Goal: Use online tool/utility: Utilize a website feature to perform a specific function

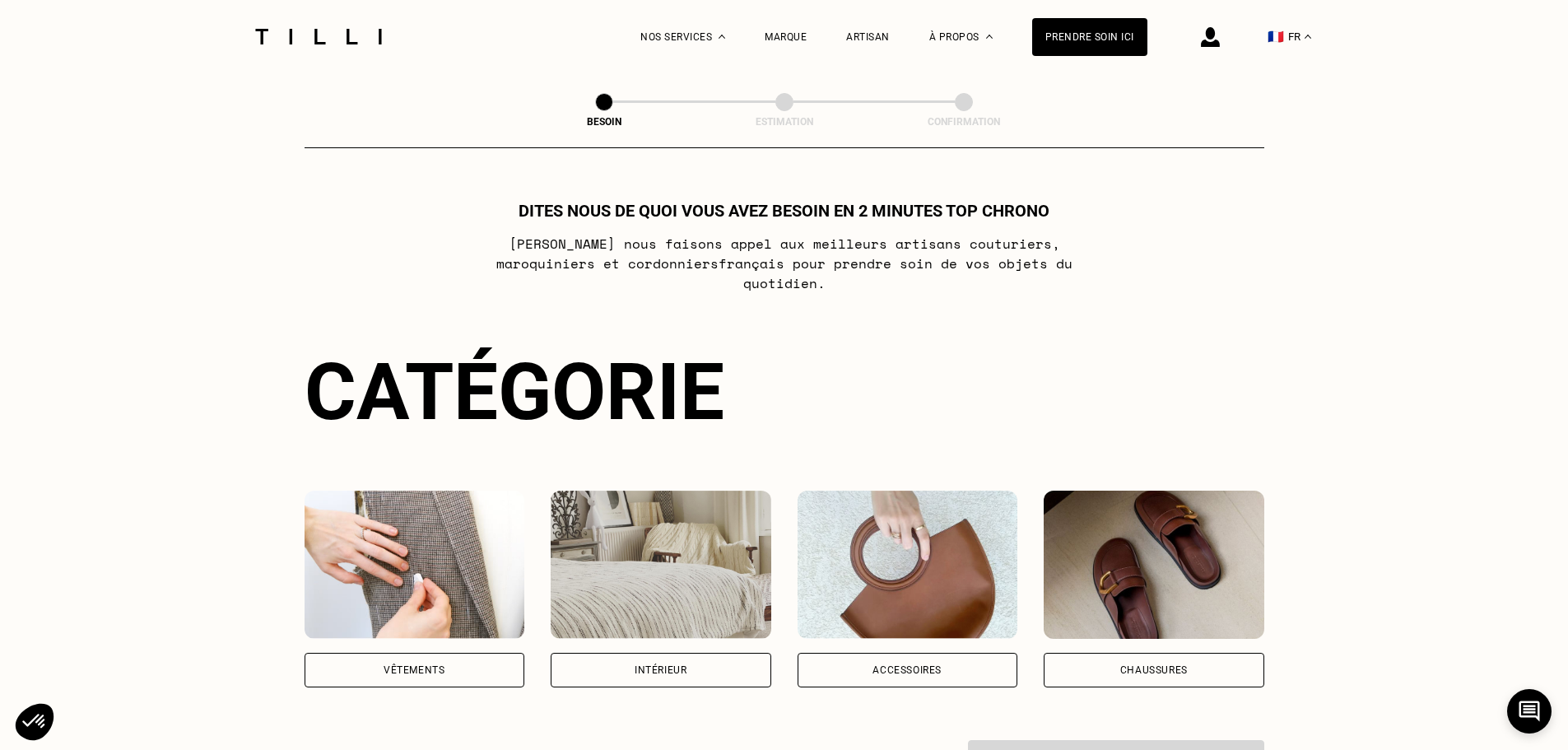
scroll to position [330, 0]
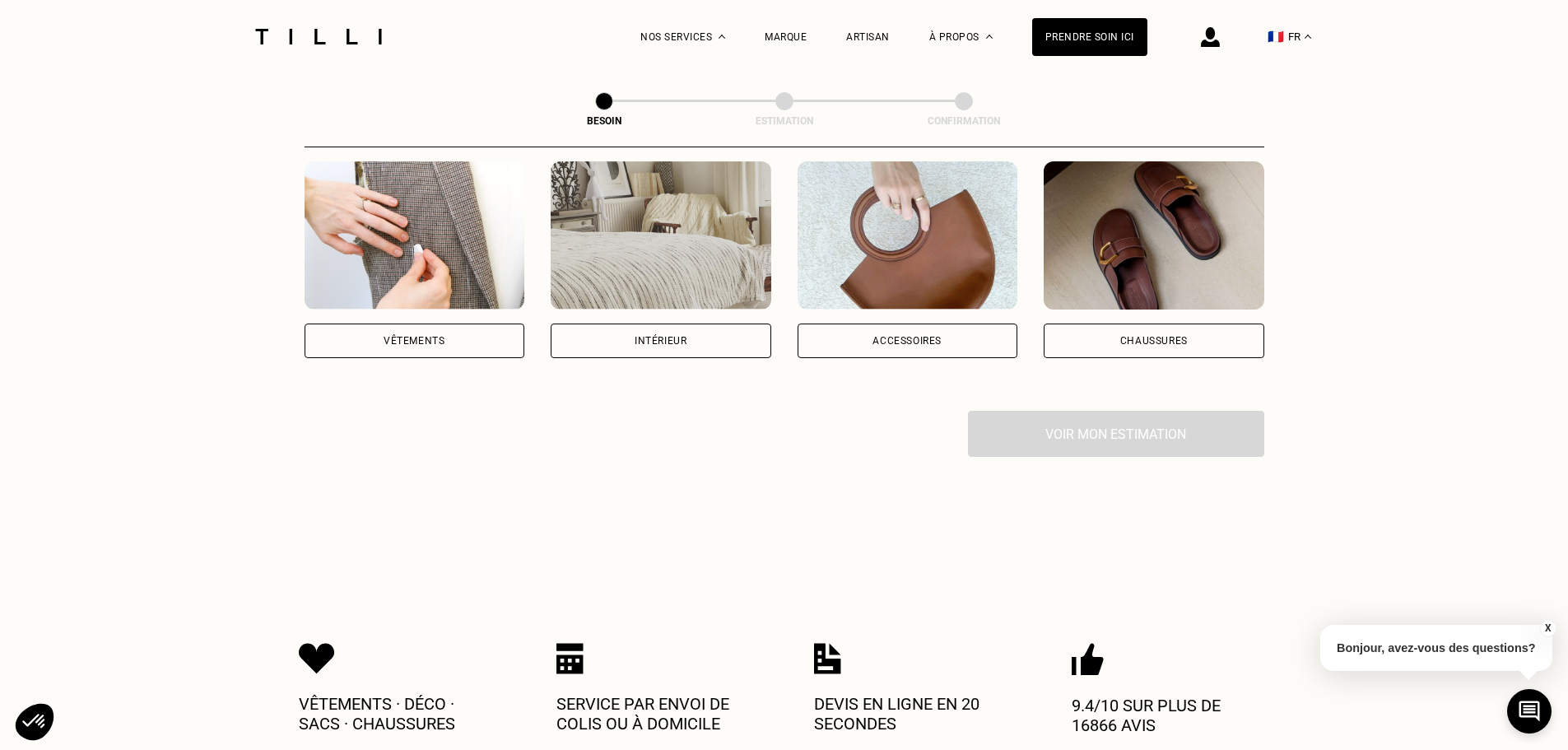
click at [612, 323] on div "Intérieur" at bounding box center [661, 340] width 220 height 35
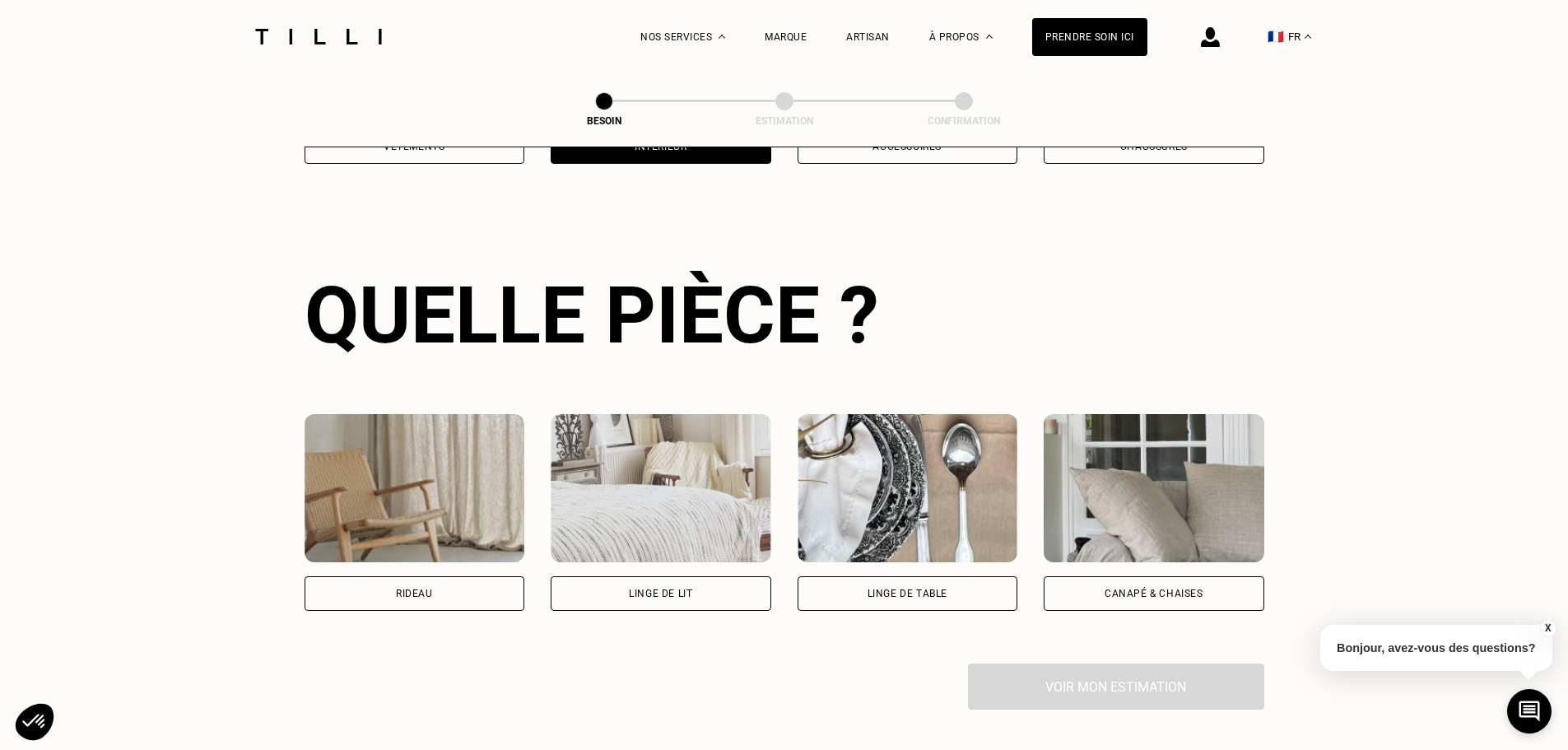
scroll to position [539, 0]
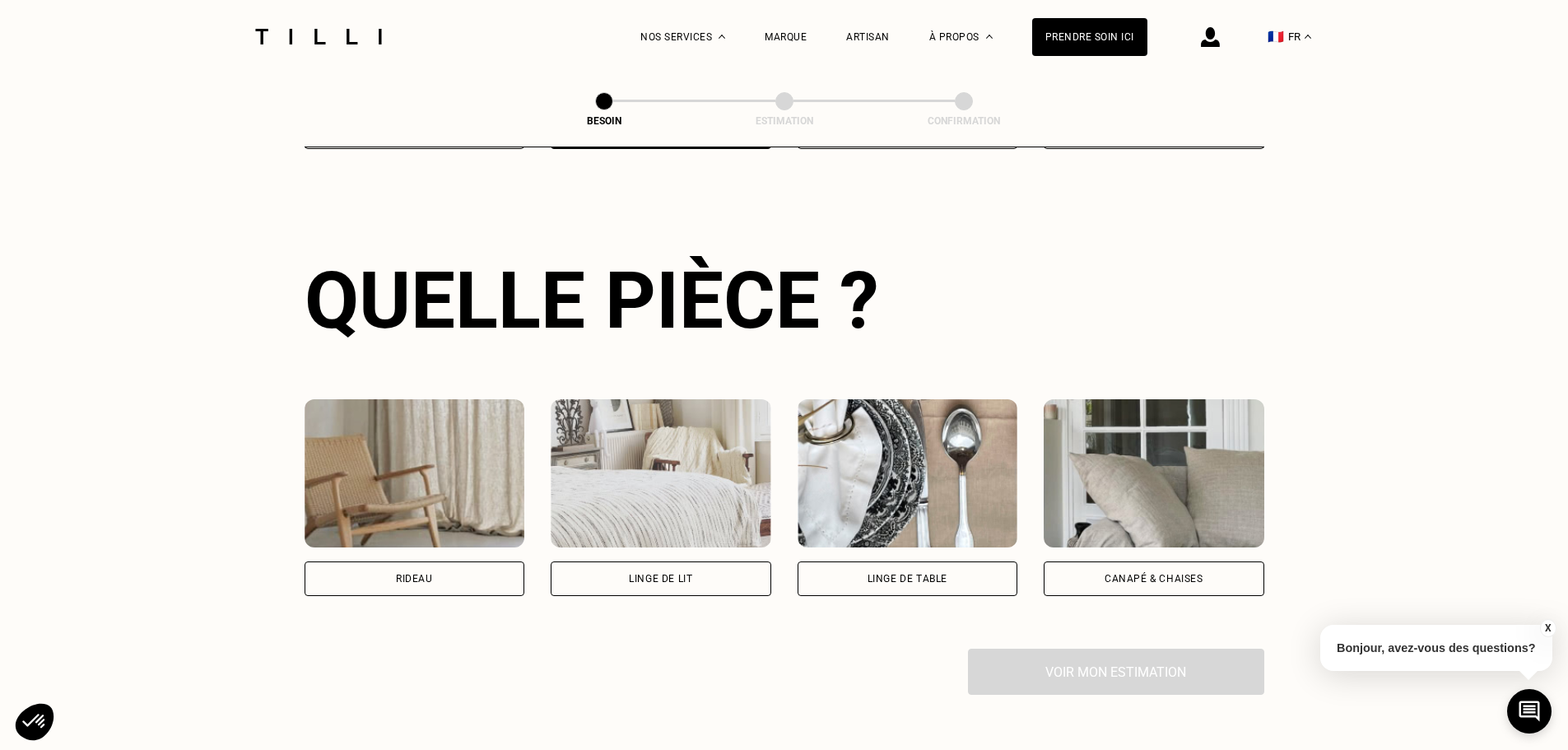
click at [417, 461] on img at bounding box center [415, 473] width 220 height 148
select select "FR"
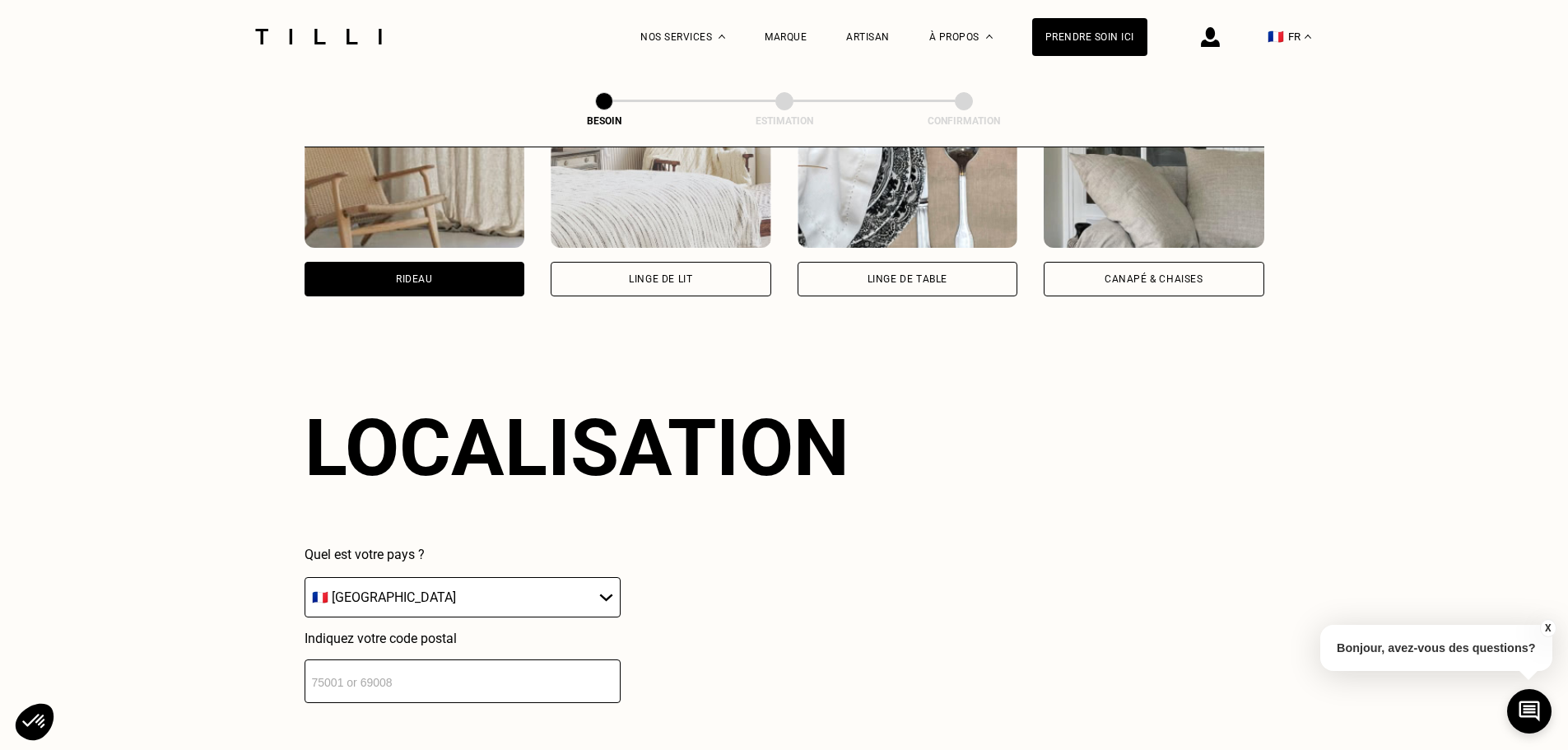
scroll to position [988, 0]
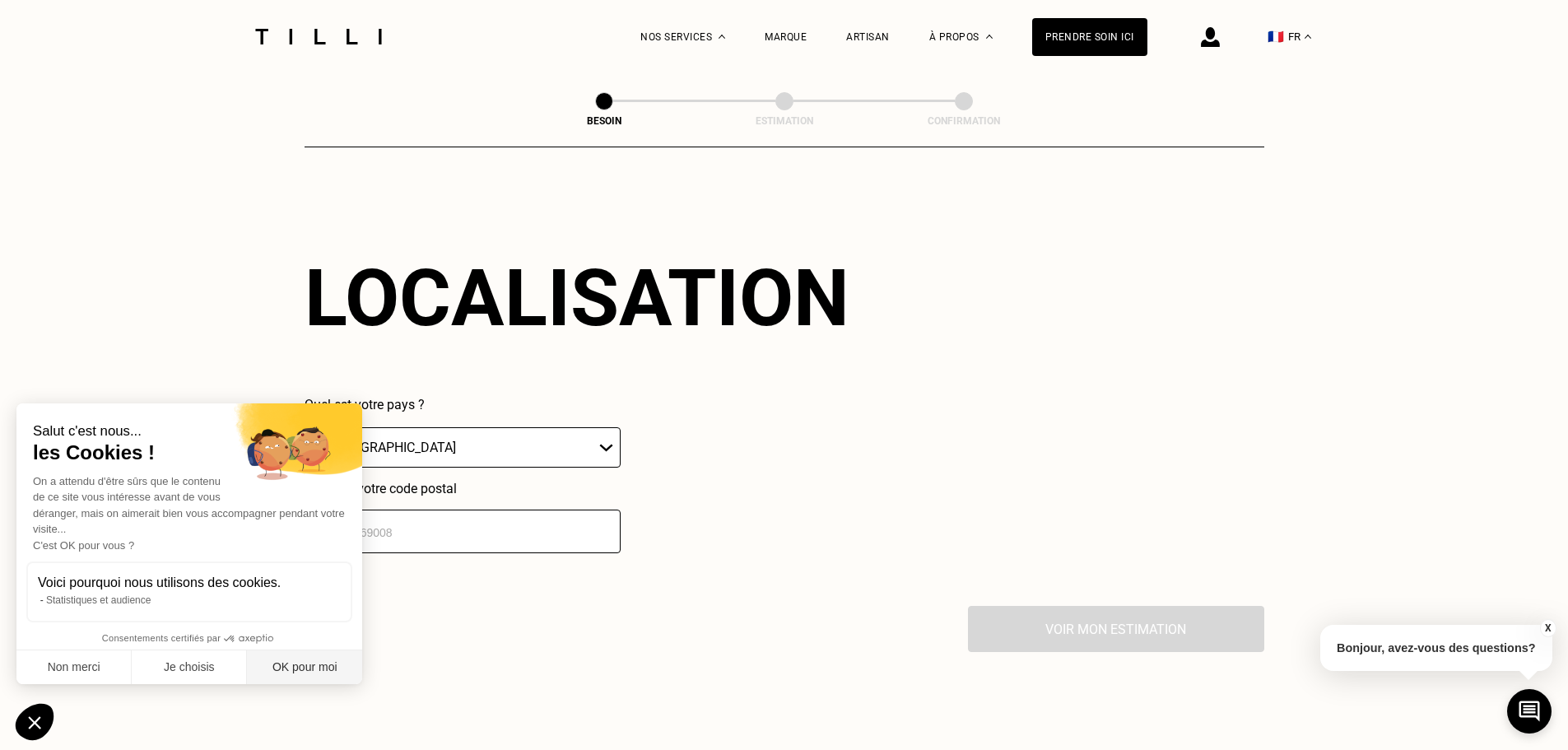
click at [291, 650] on button "OK pour moi" at bounding box center [305, 667] width 115 height 35
checkbox input "true"
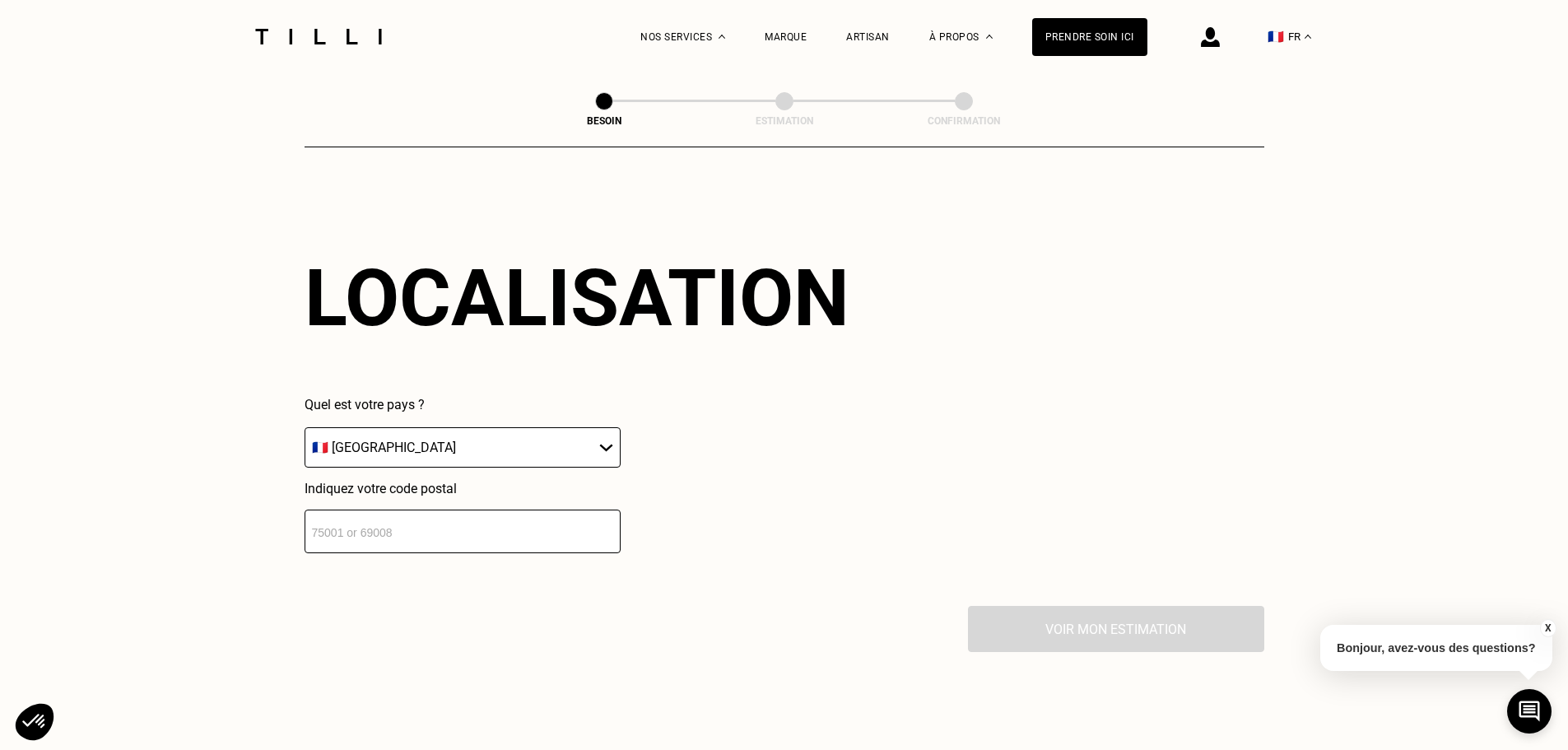
click at [345, 539] on input "number" at bounding box center [463, 531] width 316 height 44
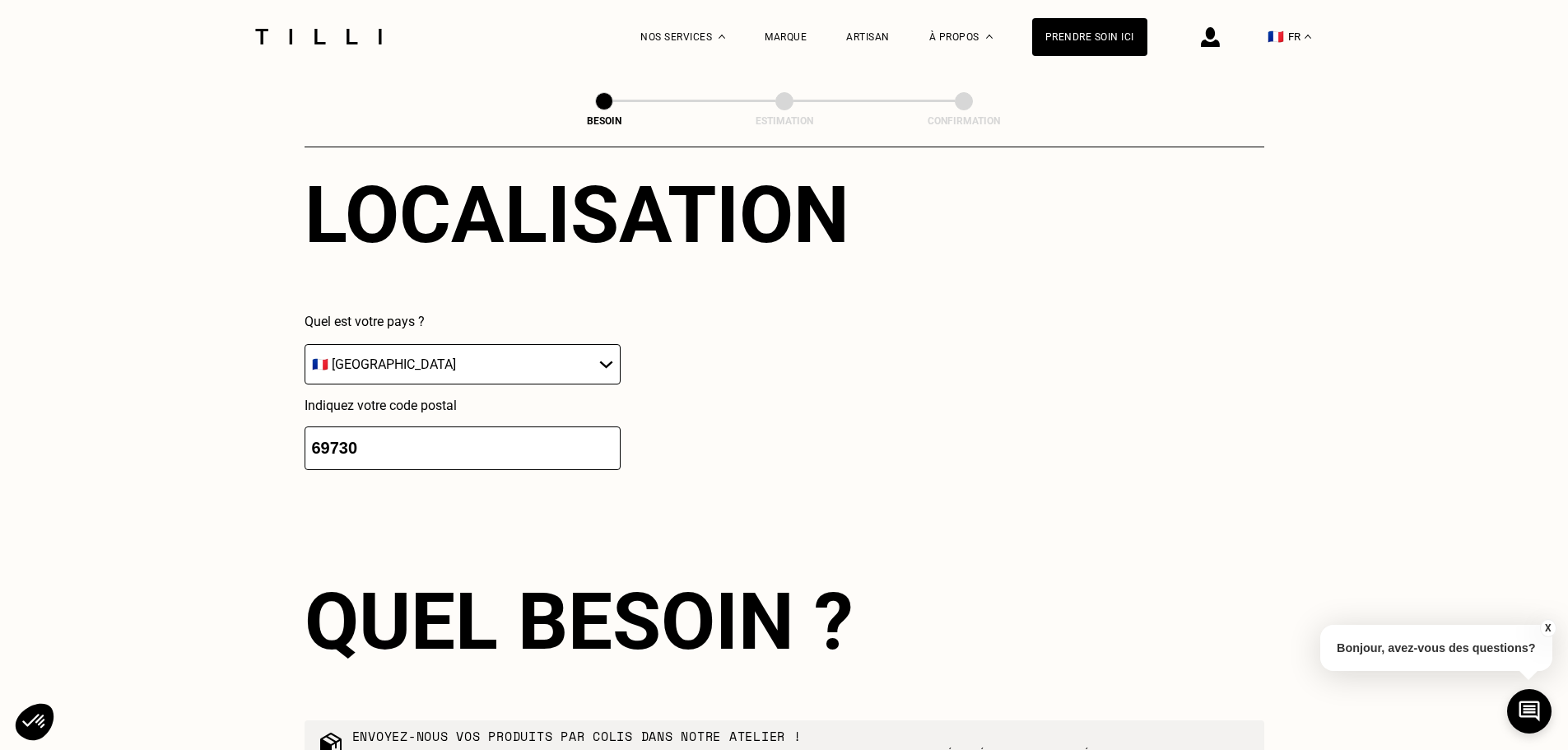
scroll to position [1397, 0]
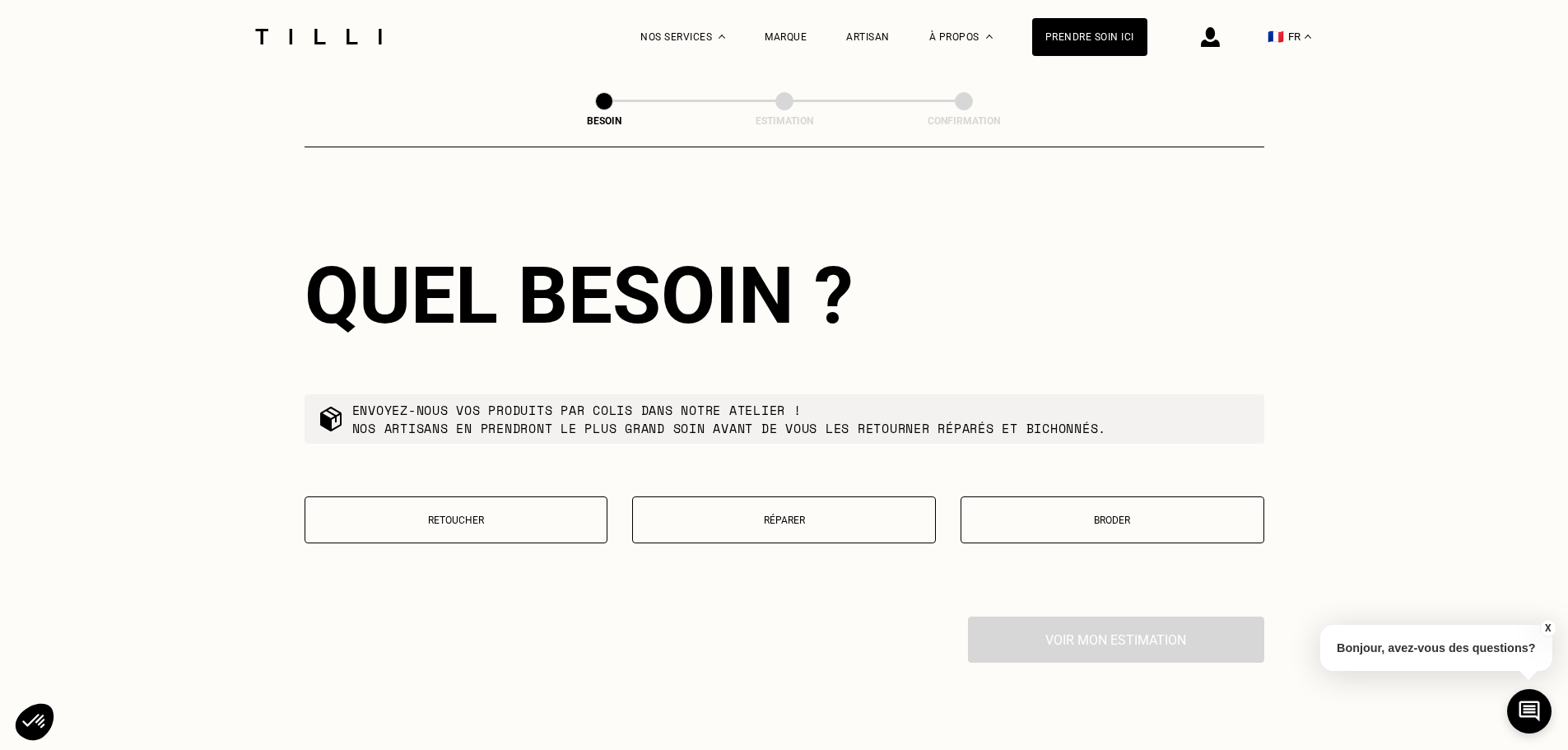
type input "69730"
click at [447, 515] on p "Retoucher" at bounding box center [457, 520] width 286 height 12
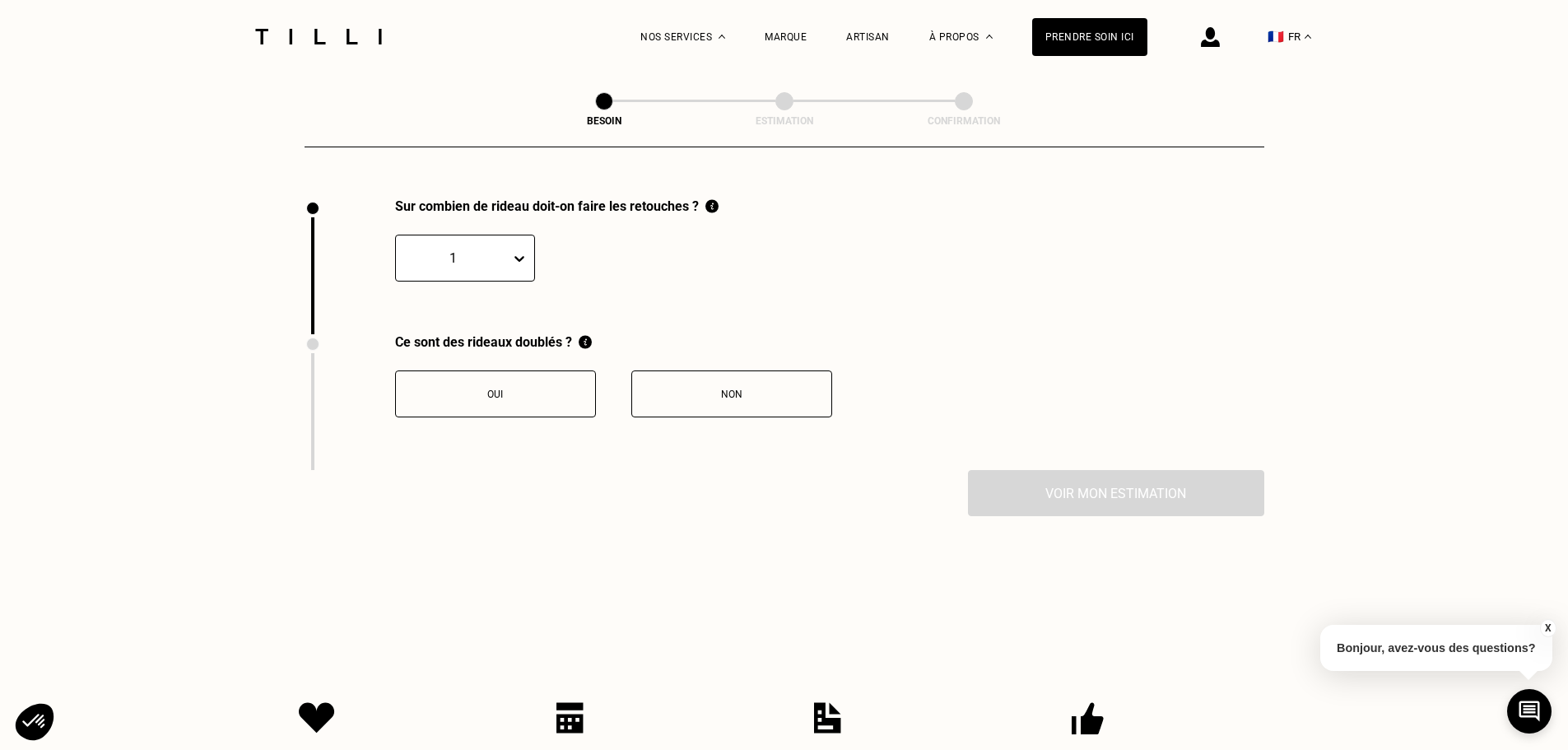
scroll to position [1820, 0]
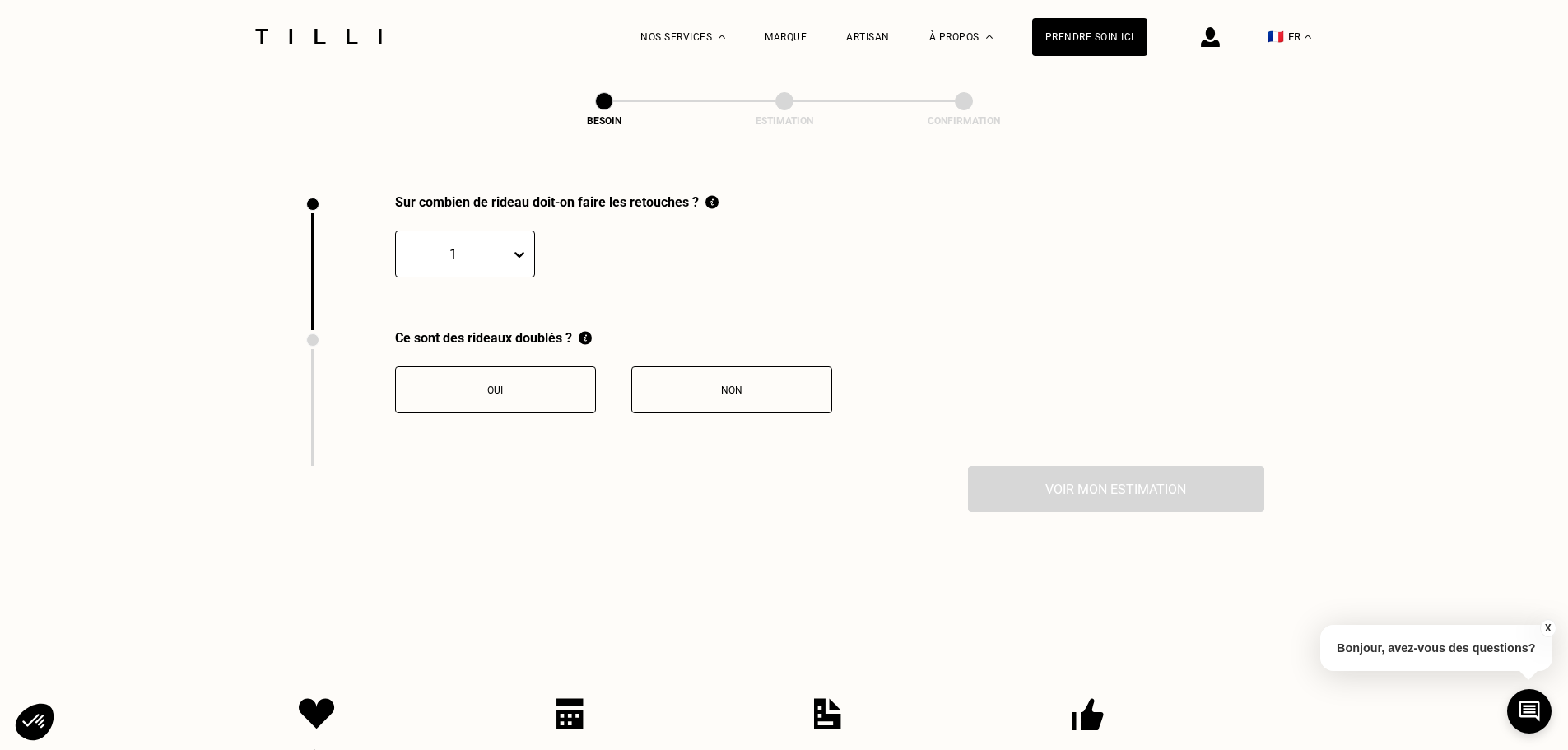
click at [662, 385] on div "Non" at bounding box center [732, 390] width 183 height 12
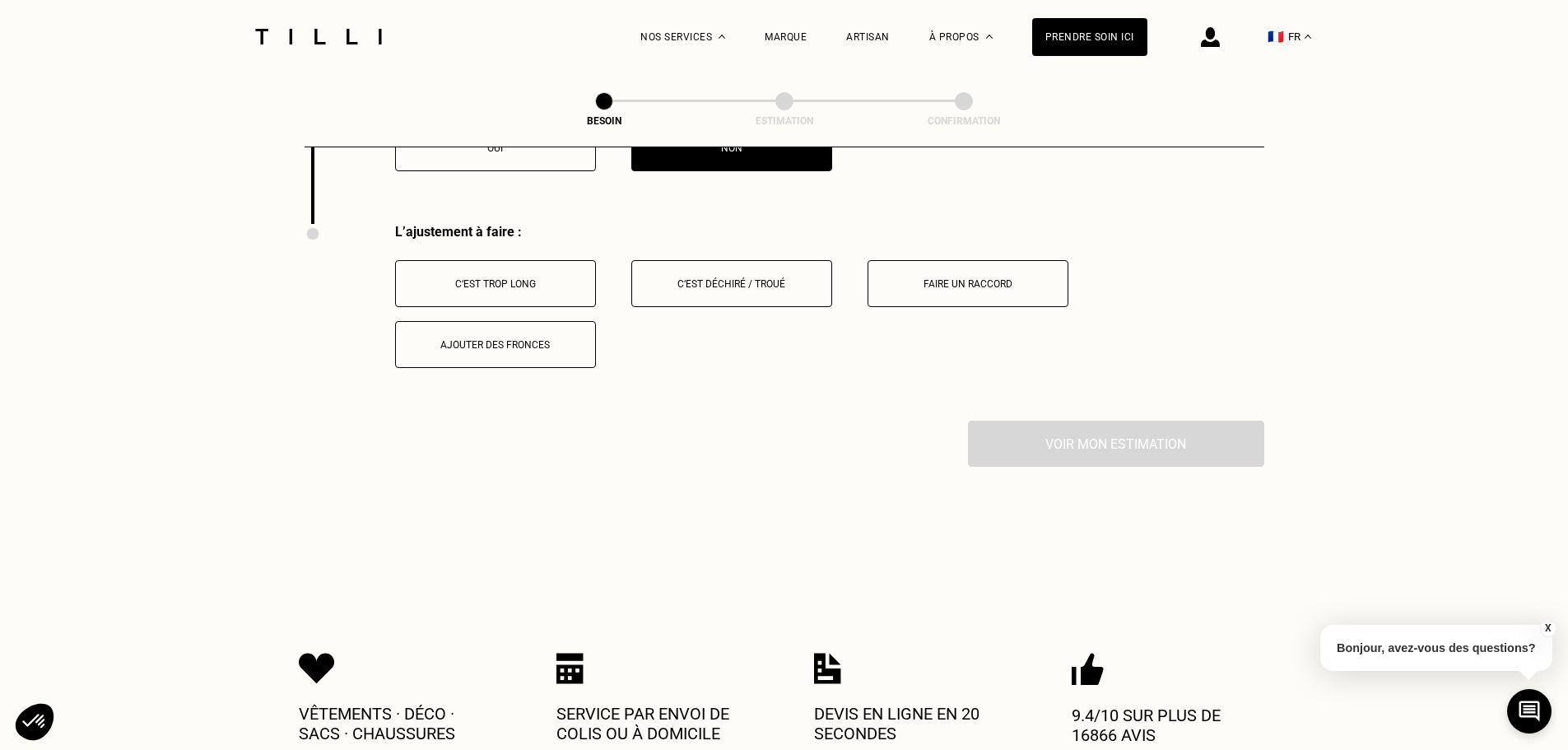
scroll to position [2091, 0]
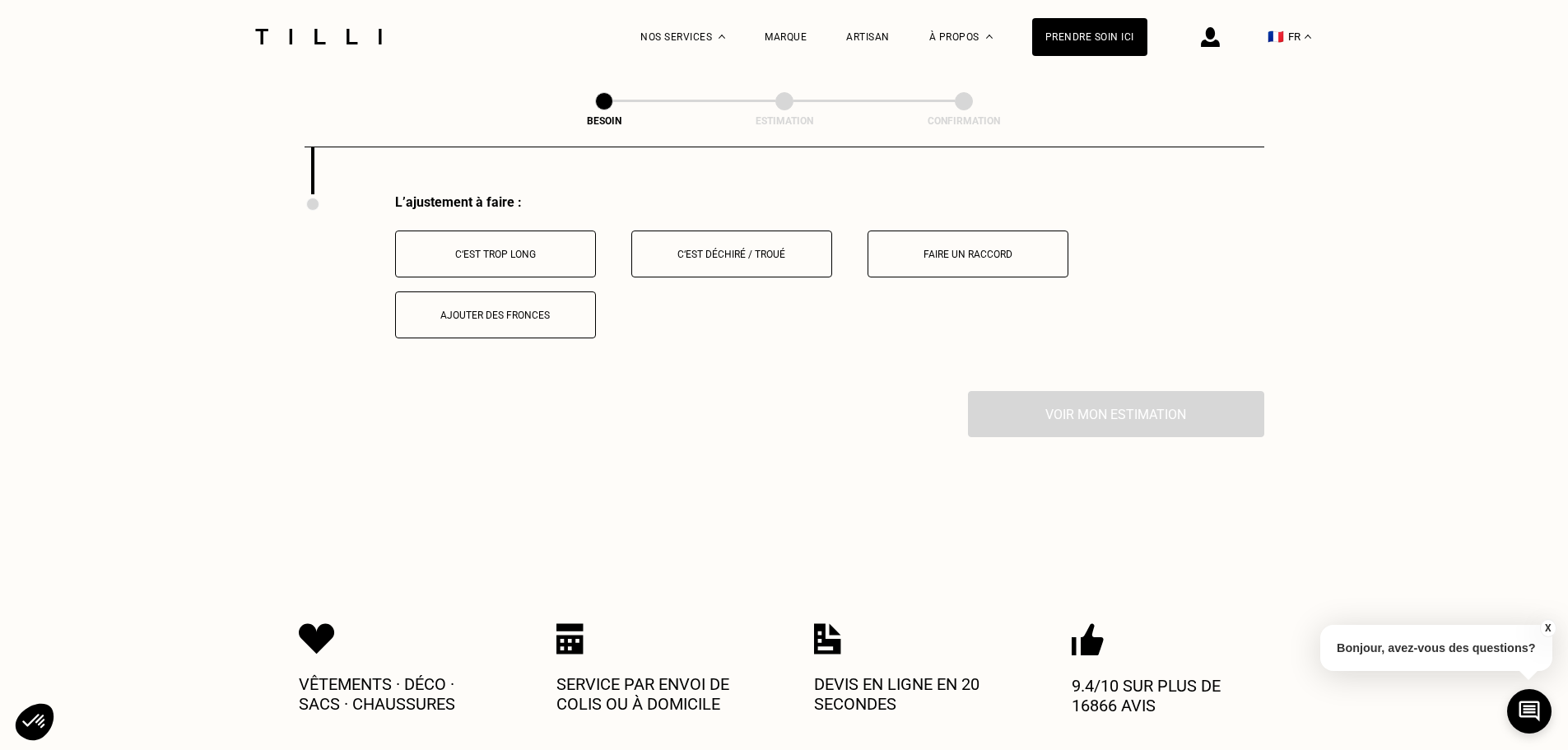
click at [465, 249] on div "C‘est trop long" at bounding box center [496, 254] width 183 height 12
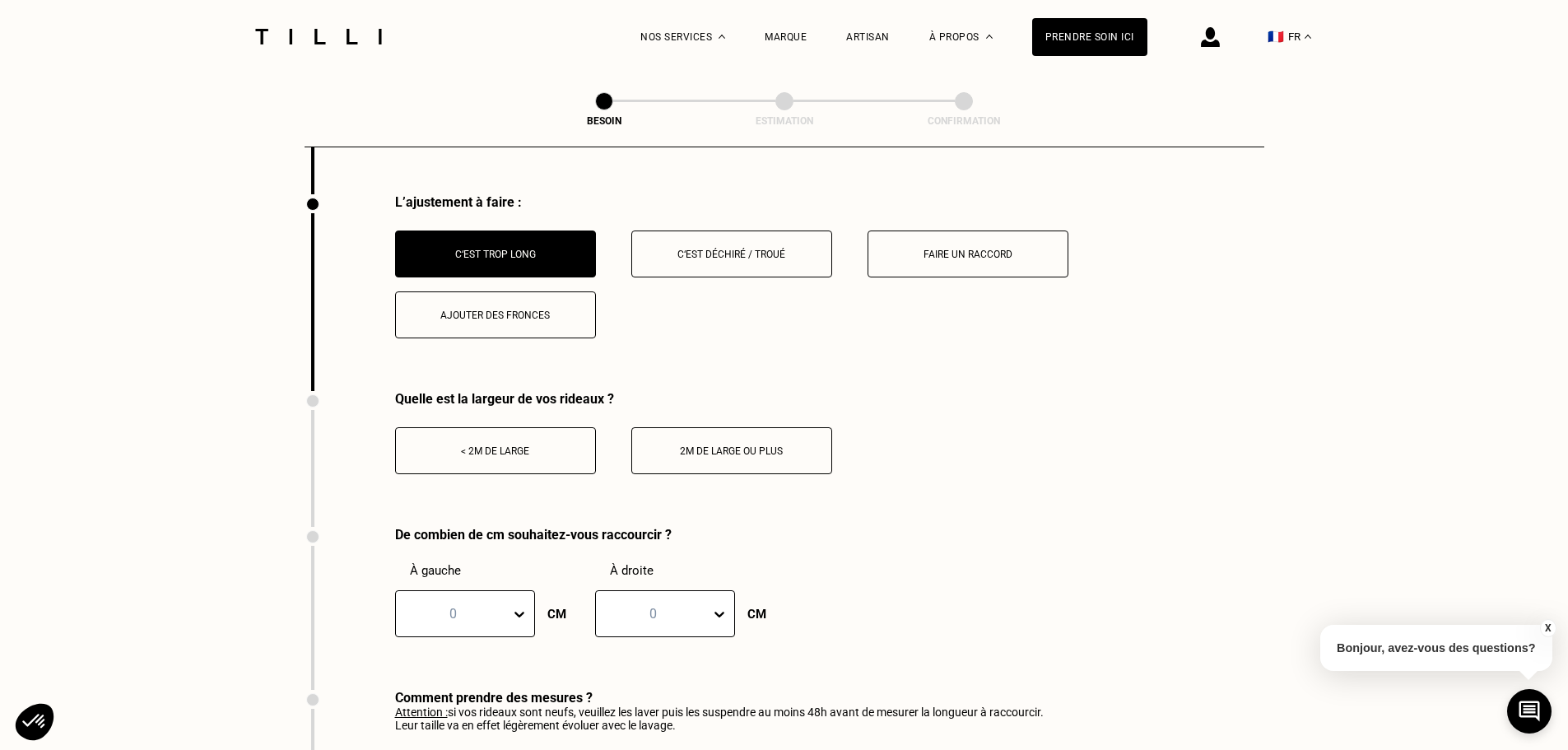
click at [524, 448] on button "< 2m de large" at bounding box center [496, 451] width 201 height 47
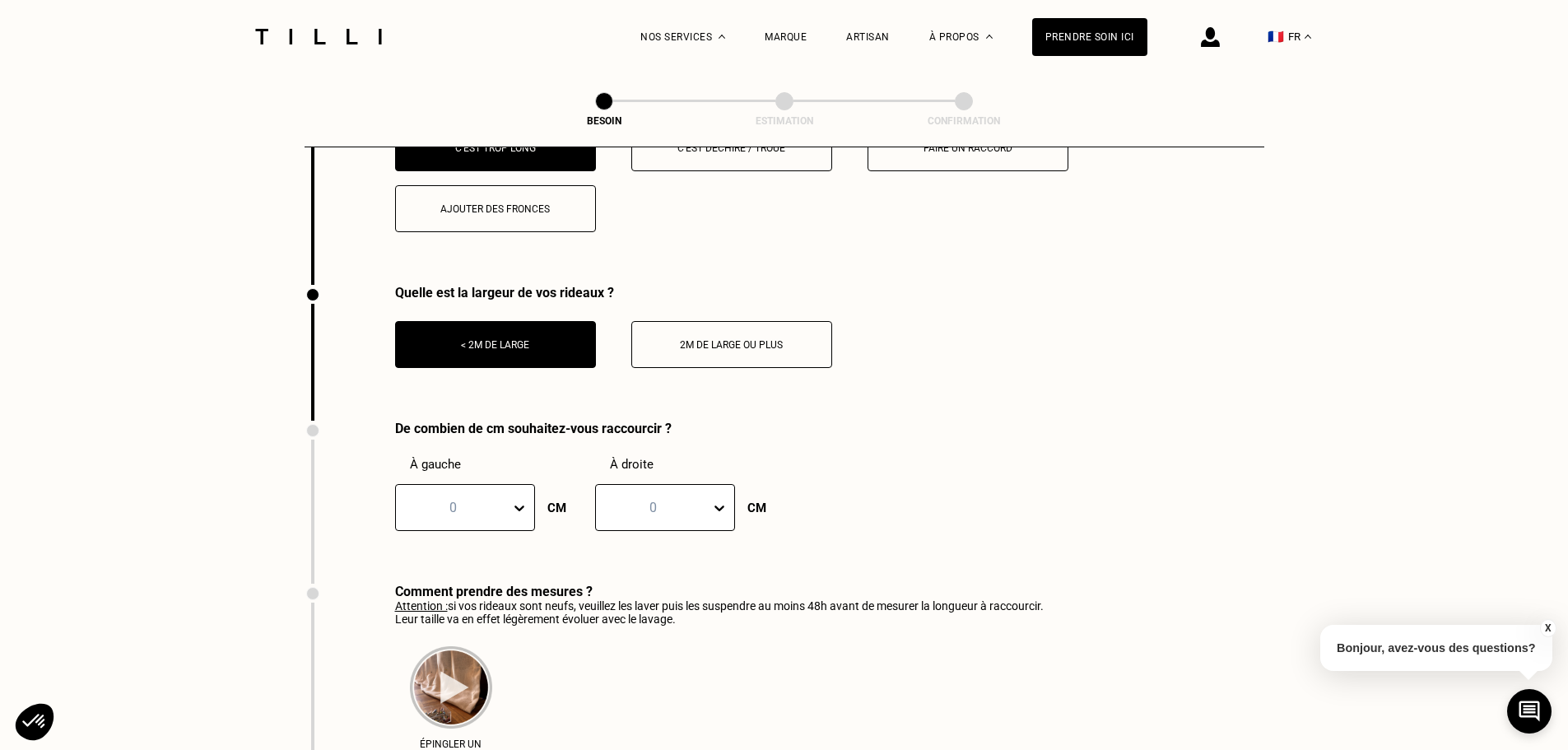
click at [502, 531] on div "0" at bounding box center [466, 507] width 140 height 47
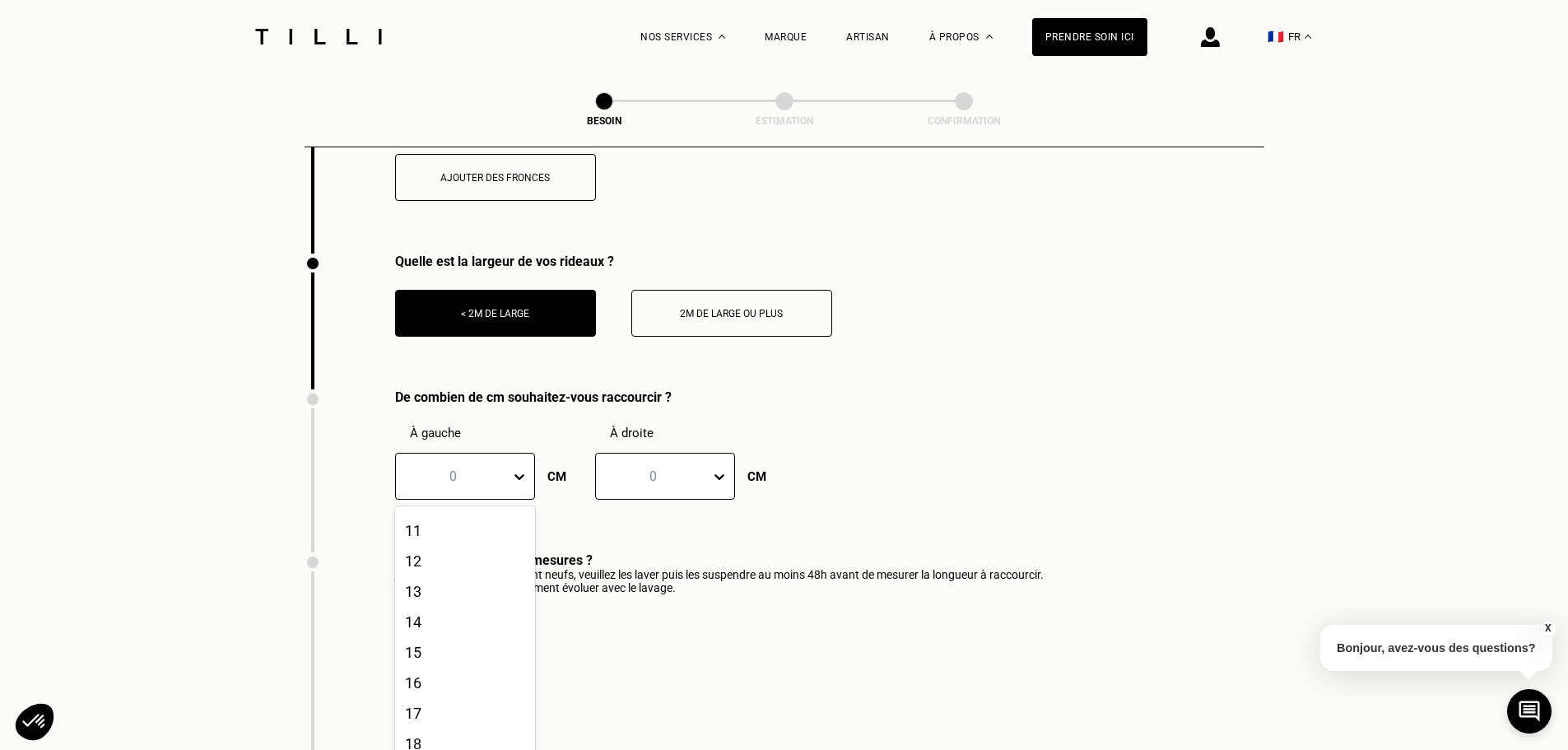
scroll to position [417, 0]
click at [436, 658] on div "18" at bounding box center [466, 674] width 140 height 30
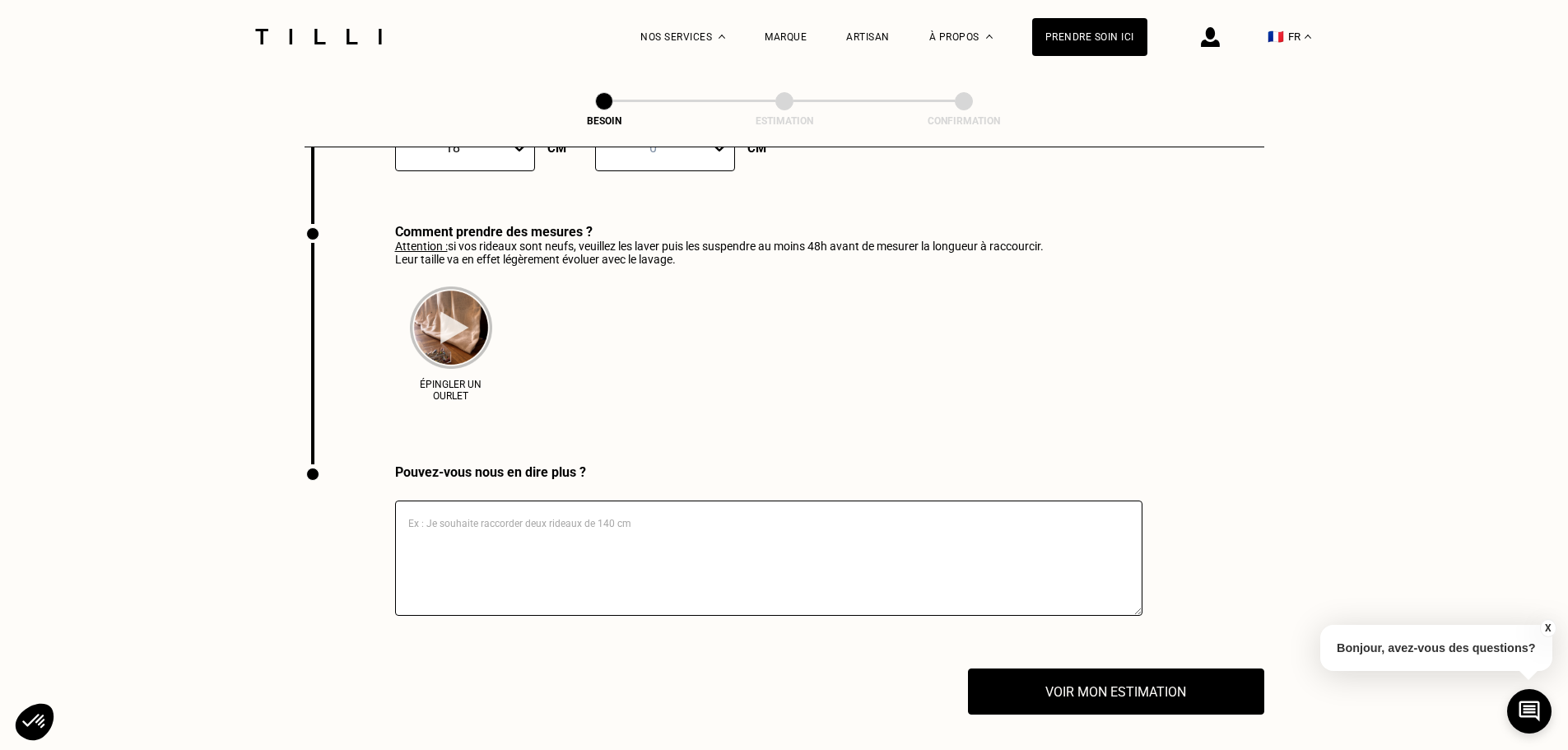
scroll to position [2558, 0]
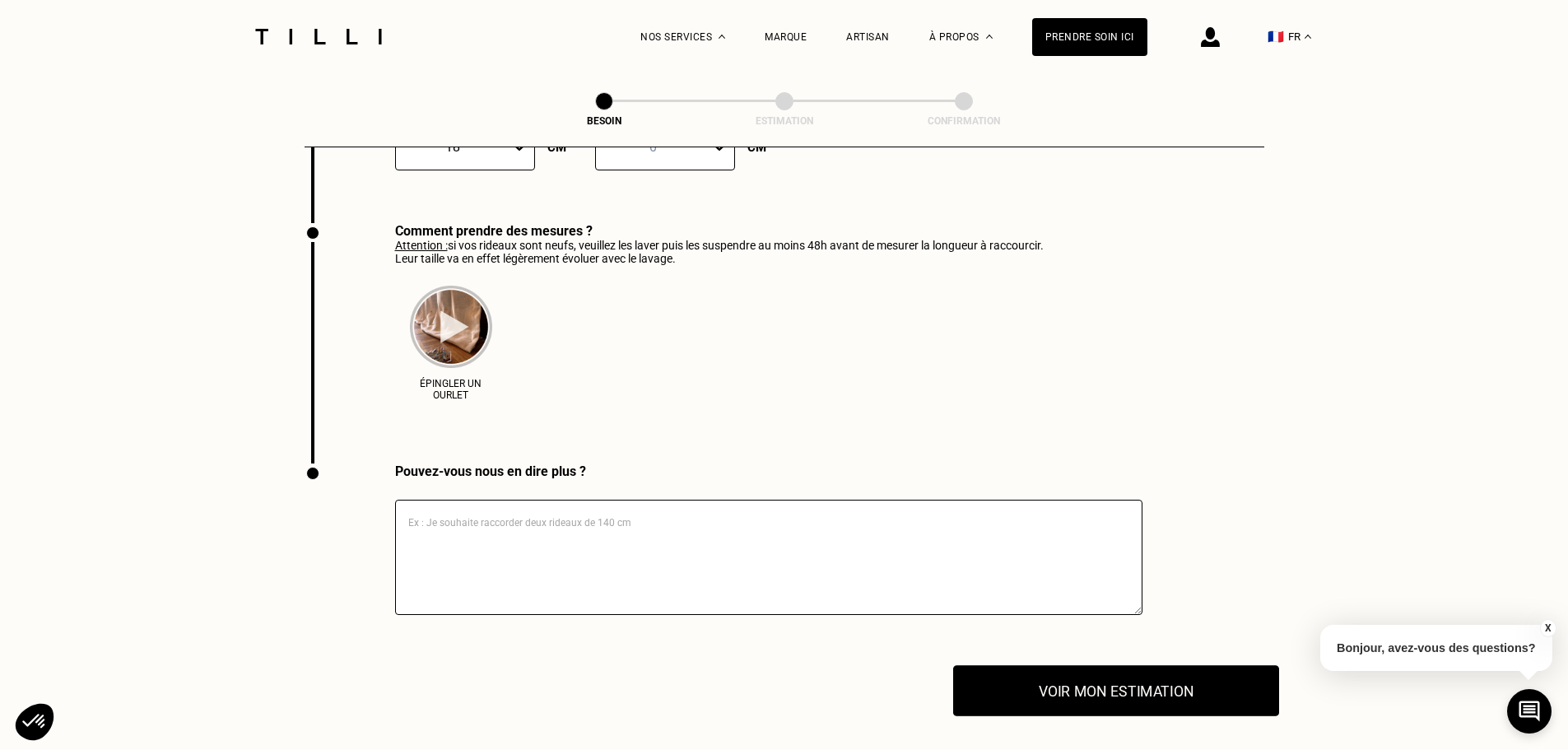
click at [1069, 680] on button "Voir mon estimation" at bounding box center [1116, 690] width 326 height 51
